Goal: Consume media (video, audio)

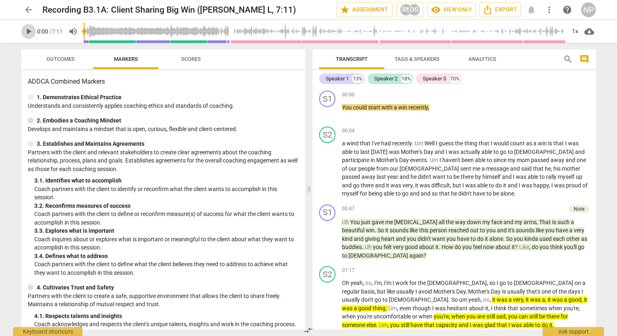
click at [26, 33] on span "play_arrow" at bounding box center [29, 32] width 10 height 10
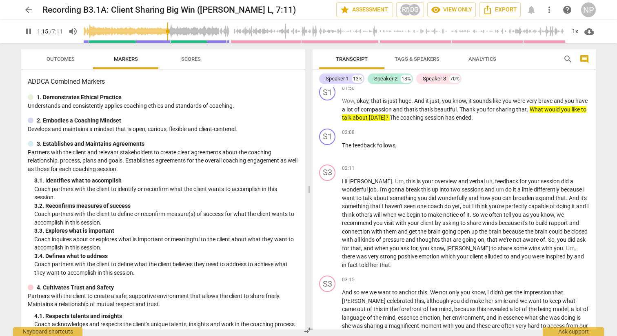
scroll to position [253, 0]
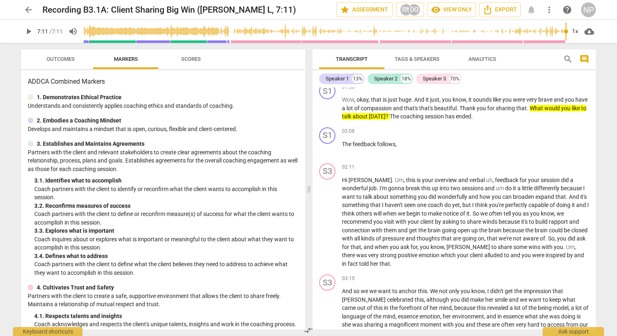
type input "431"
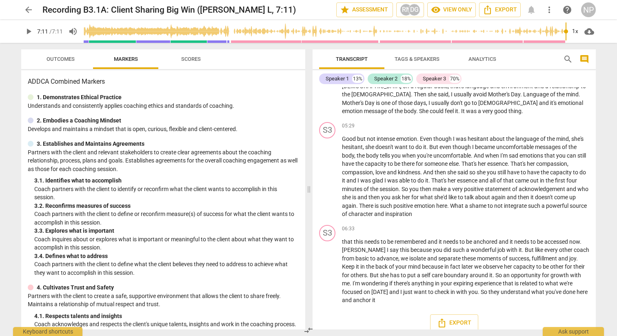
click at [32, 12] on span "arrow_back" at bounding box center [29, 10] width 10 height 10
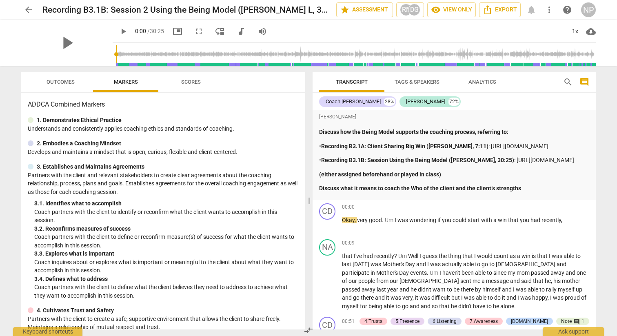
click at [85, 43] on div "play_arrow" at bounding box center [66, 43] width 91 height 46
click at [62, 44] on span "play_arrow" at bounding box center [66, 42] width 21 height 21
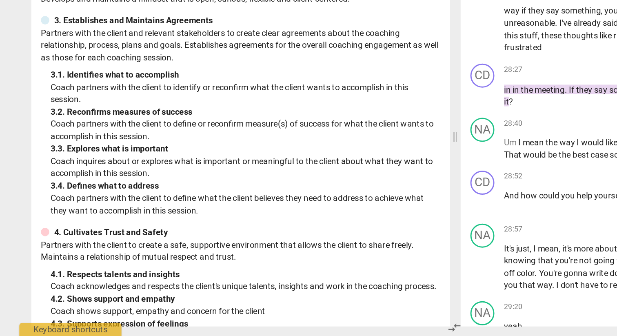
type input "1825"
